Goal: Task Accomplishment & Management: Manage account settings

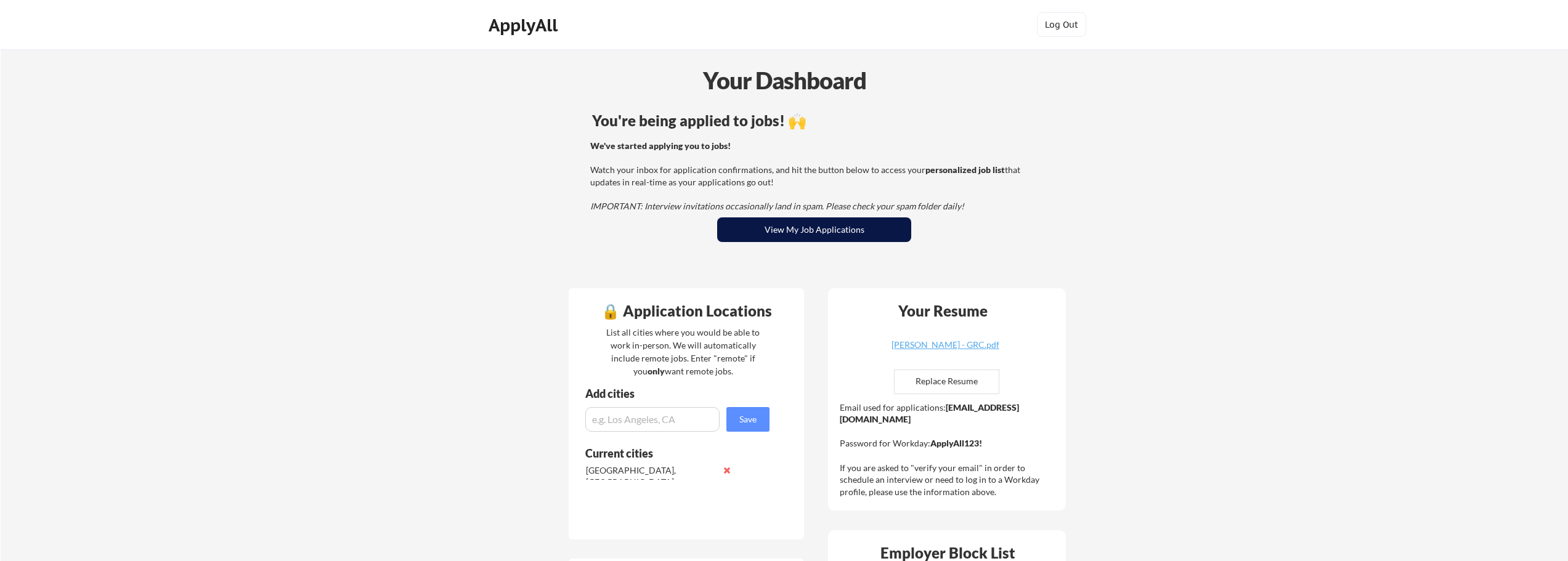
click at [816, 227] on button "View My Job Applications" at bounding box center [814, 230] width 194 height 24
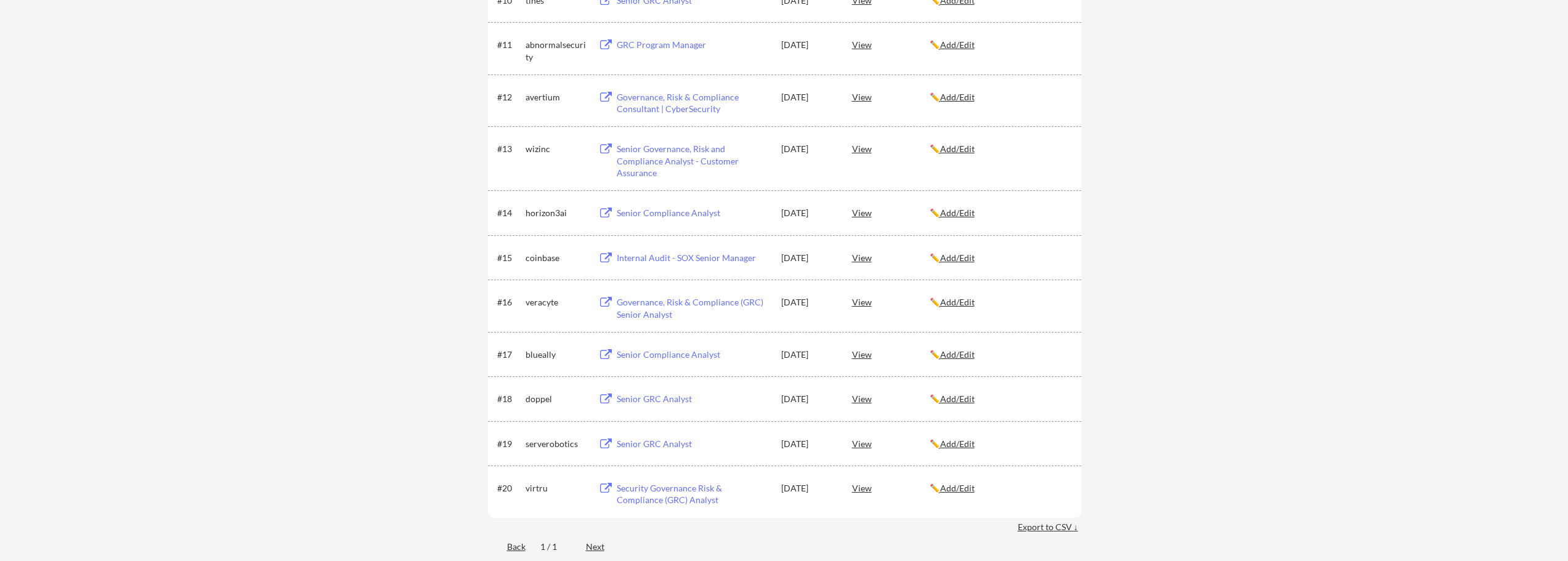
scroll to position [739, 0]
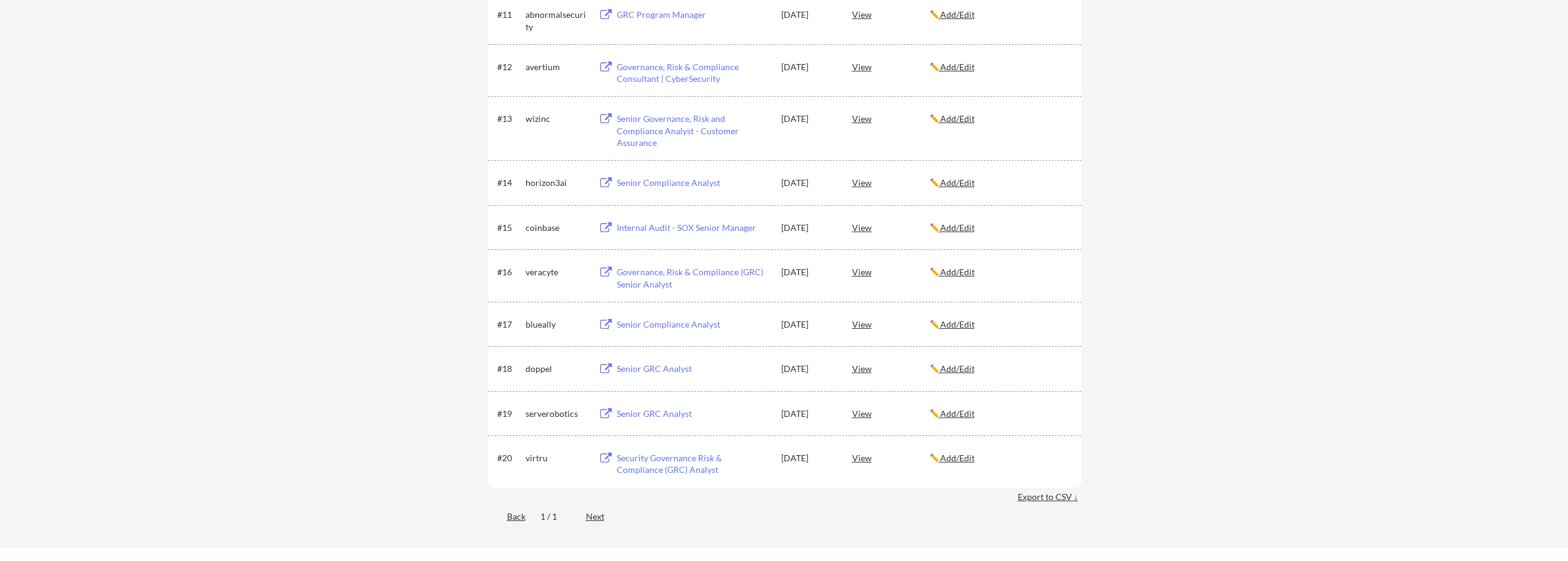
click at [592, 514] on div "Next" at bounding box center [602, 516] width 33 height 12
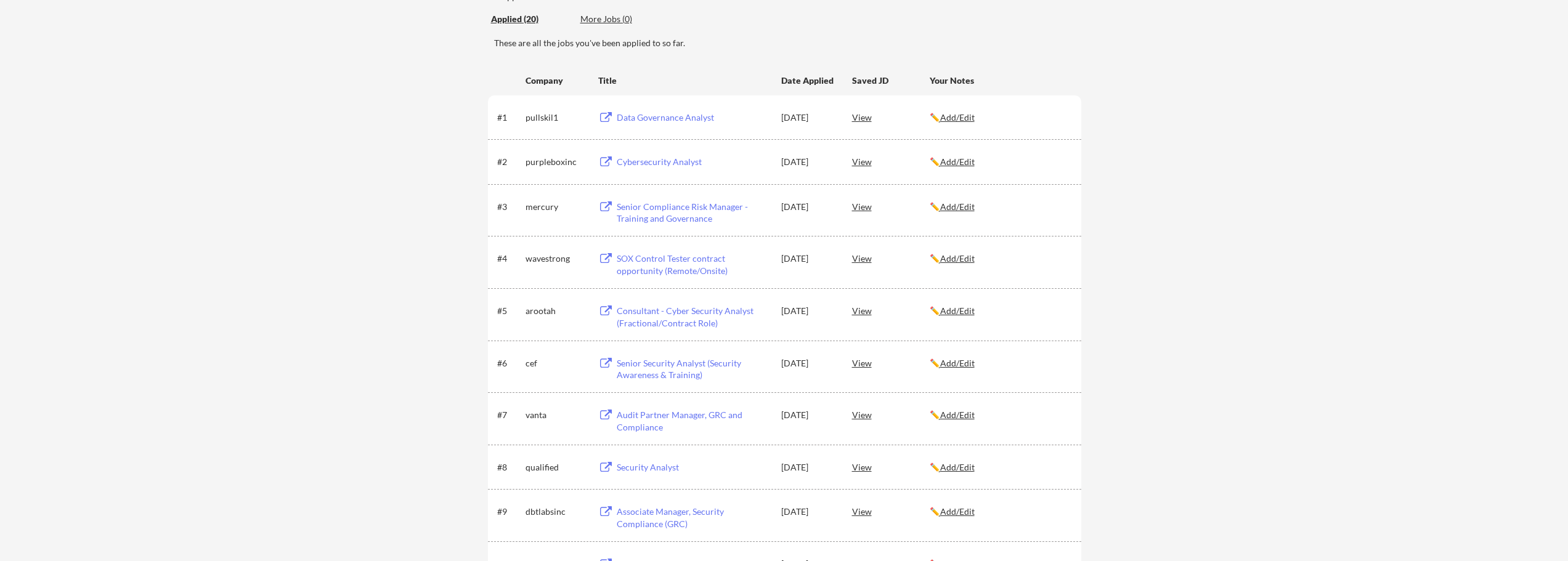
scroll to position [123, 0]
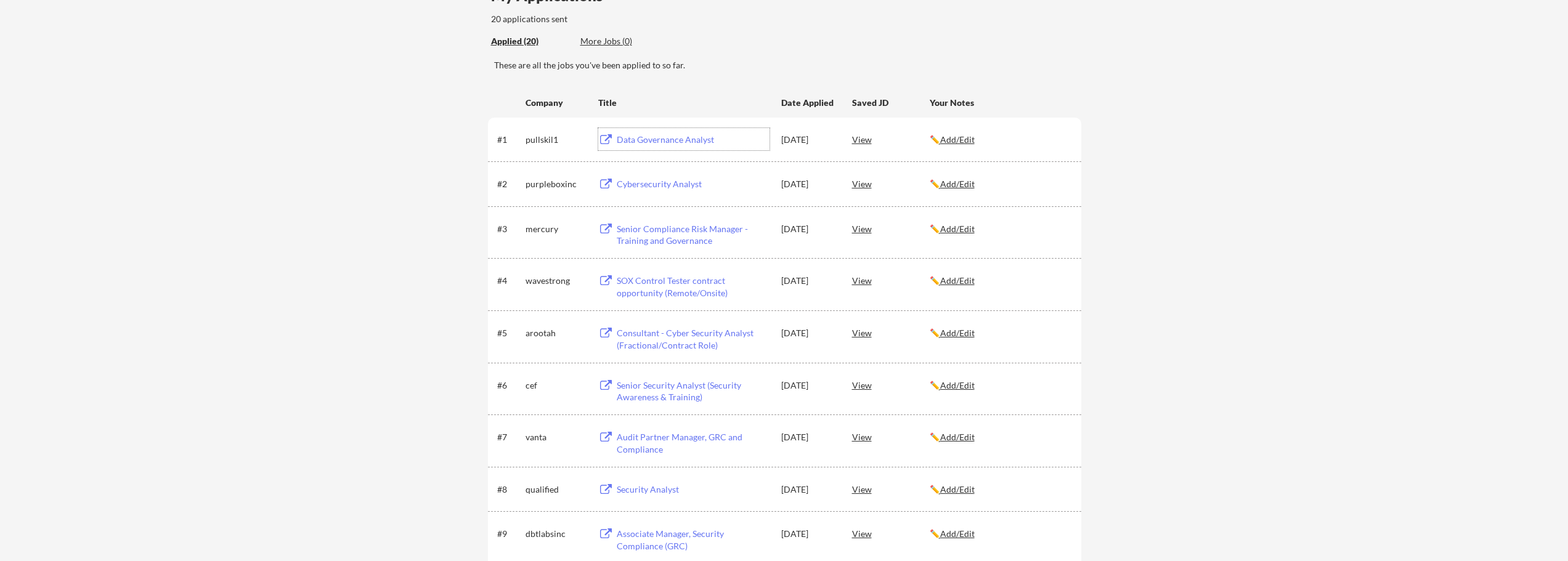
click at [669, 138] on div "Data Governance Analyst" at bounding box center [693, 140] width 153 height 12
click at [660, 182] on div "Cybersecurity Analyst" at bounding box center [693, 184] width 153 height 12
click at [857, 140] on div "View" at bounding box center [891, 138] width 78 height 22
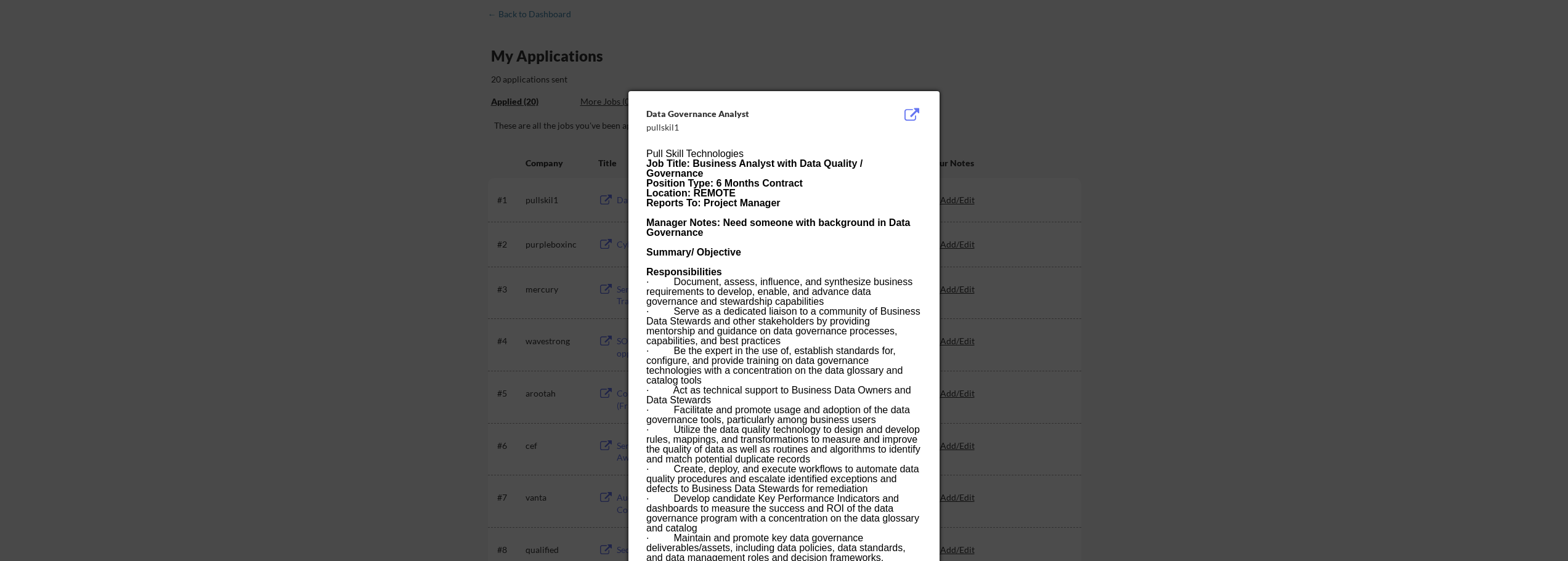
scroll to position [62, 0]
click at [1104, 123] on div at bounding box center [784, 280] width 1568 height 561
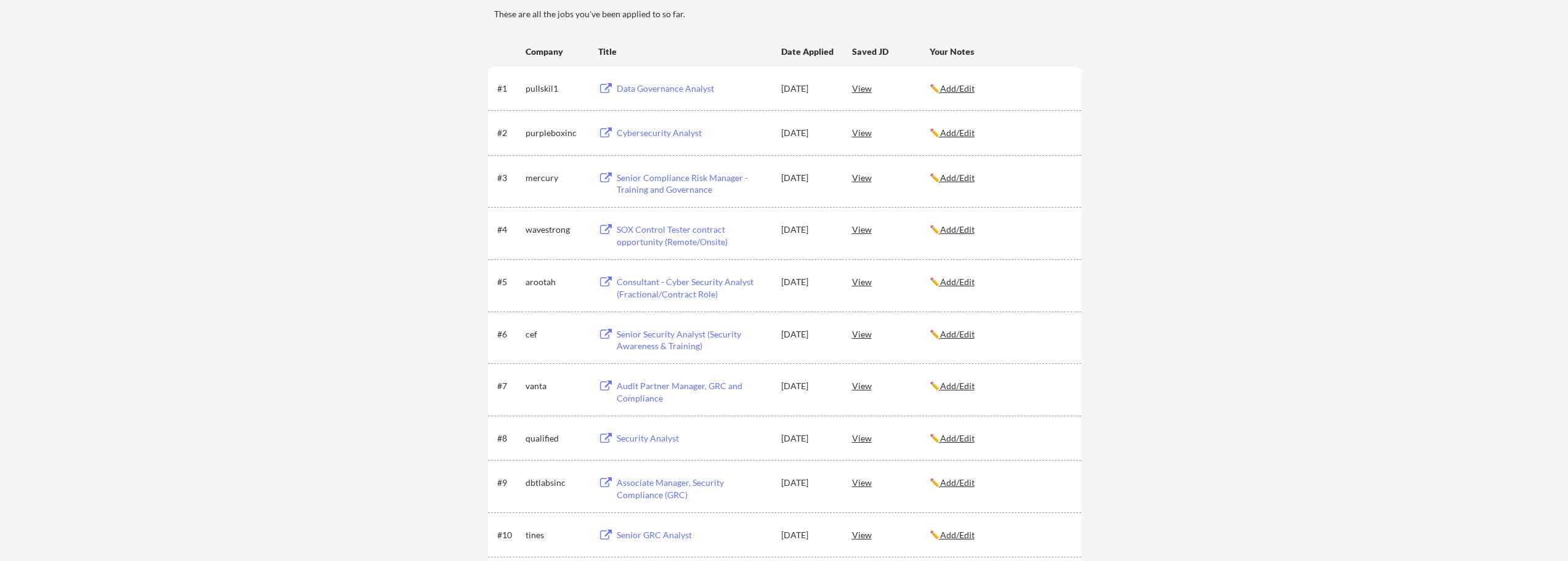
scroll to position [185, 0]
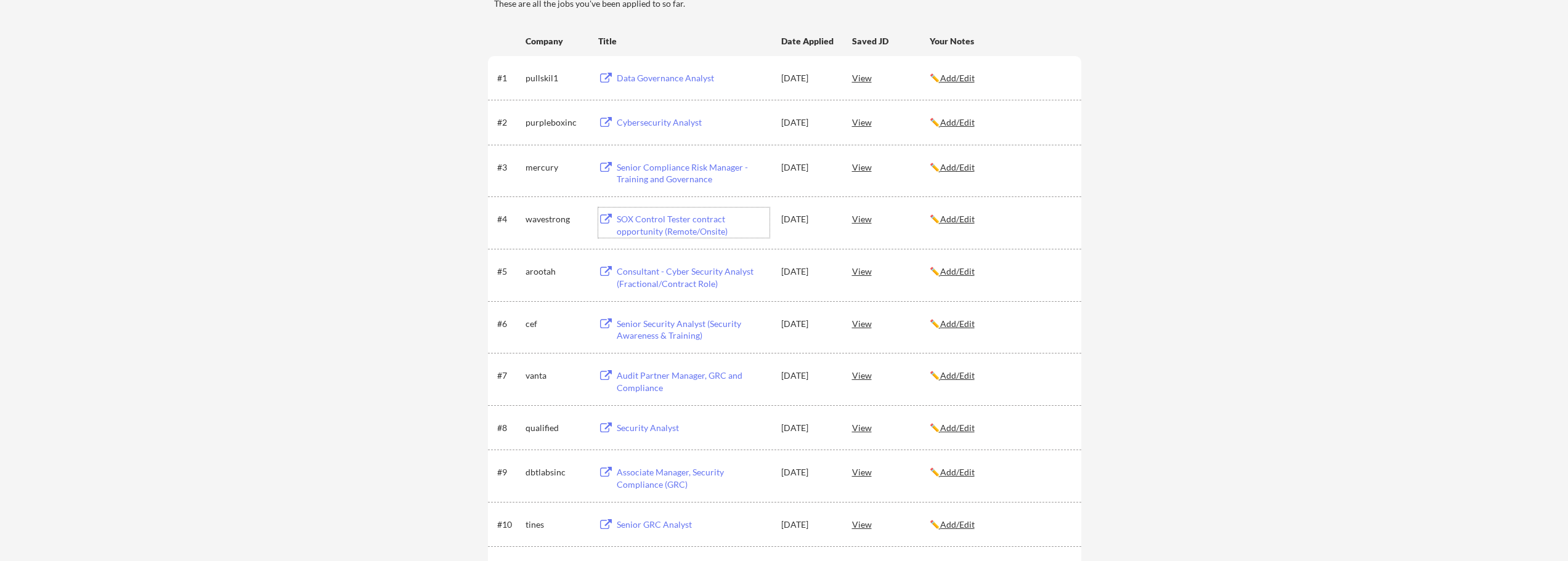
click at [660, 235] on div "SOX Control Tester contract opportunity (Remote/Onsite)" at bounding box center [693, 225] width 153 height 24
click at [654, 172] on div "Senior Compliance Risk Manager - Training and Governance" at bounding box center [693, 173] width 153 height 24
click at [695, 271] on div "Consultant - Cyber Security Analyst (Fractional/Contract Role)" at bounding box center [693, 277] width 153 height 24
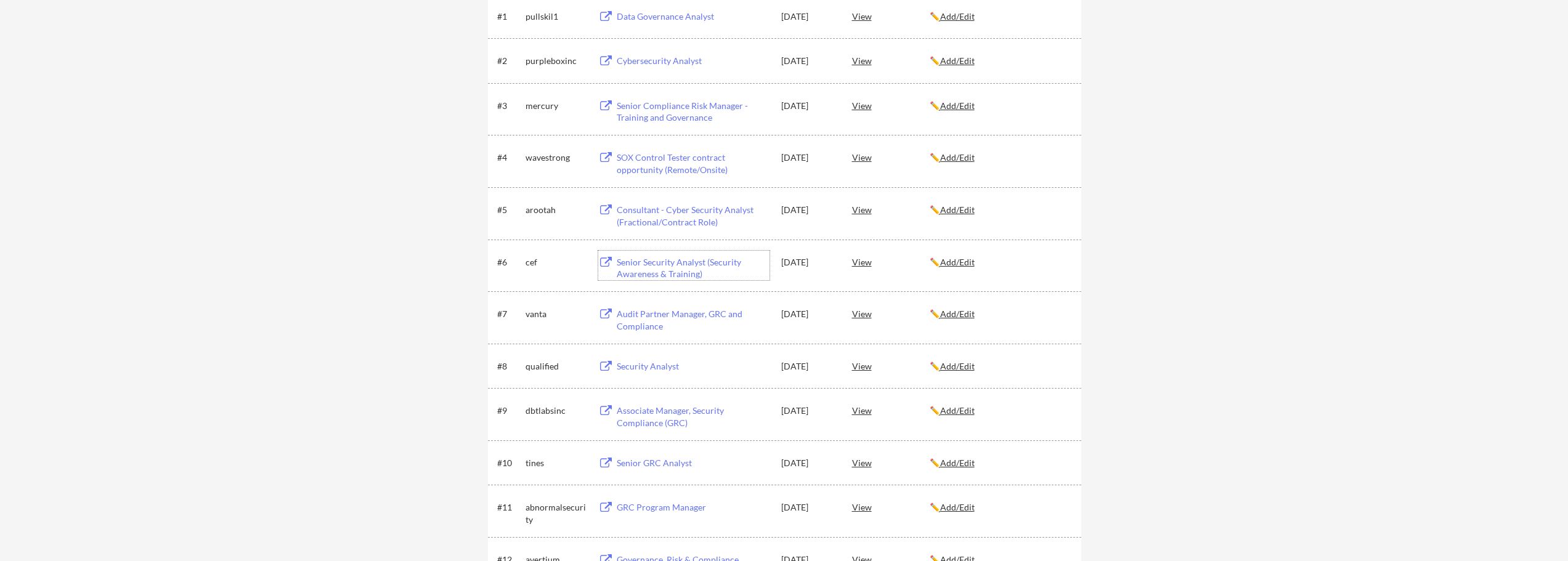
click at [663, 277] on div "Senior Security Analyst (Security Awareness & Training)" at bounding box center [693, 268] width 153 height 24
click at [447, 198] on div "← Back to Dashboard My Applications 20 applications sent Applied (20) More Jobs…" at bounding box center [784, 422] width 1568 height 1238
click at [647, 312] on div "Audit Partner Manager, GRC and Compliance" at bounding box center [693, 320] width 153 height 24
